Goal: Check status: Check status

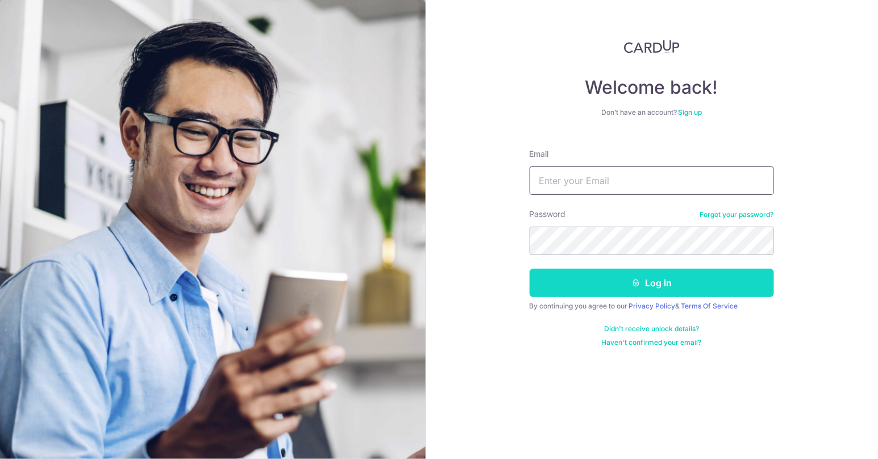
type input "[PERSON_NAME][EMAIL_ADDRESS][PERSON_NAME][DOMAIN_NAME]"
click at [546, 284] on button "Log in" at bounding box center [652, 283] width 244 height 28
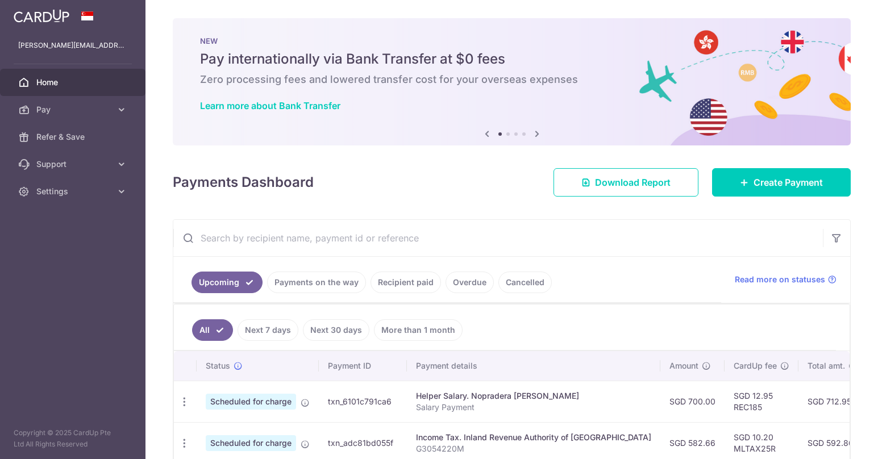
click at [318, 272] on link "Payments on the way" at bounding box center [316, 283] width 99 height 22
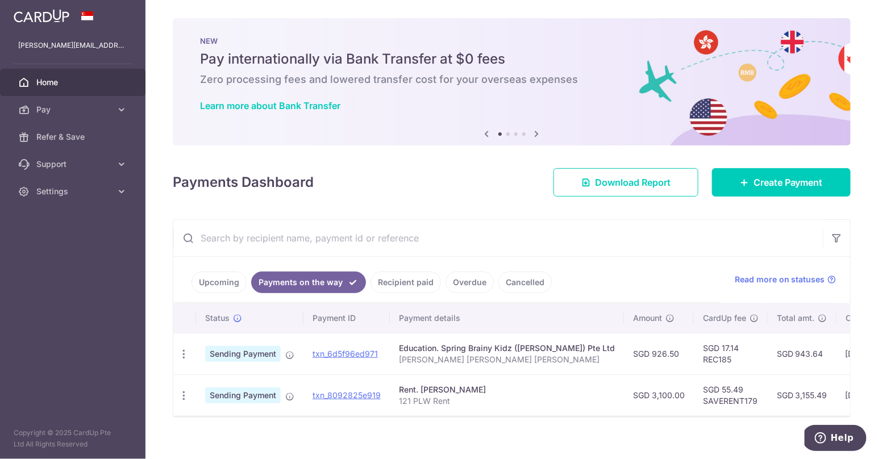
scroll to position [15, 0]
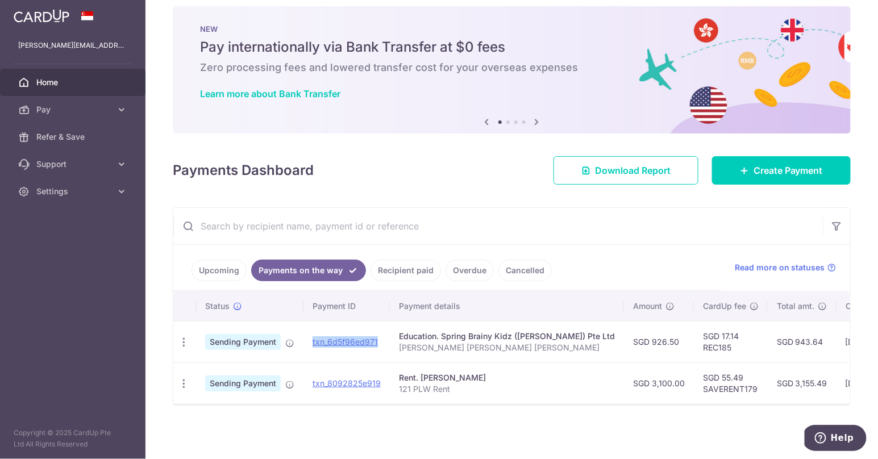
drag, startPoint x: 386, startPoint y: 335, endPoint x: 311, endPoint y: 333, distance: 75.0
click at [311, 333] on td "txn_6d5f96ed971" at bounding box center [346, 341] width 86 height 41
copy link "txn_6d5f96ed971"
